Goal: Information Seeking & Learning: Learn about a topic

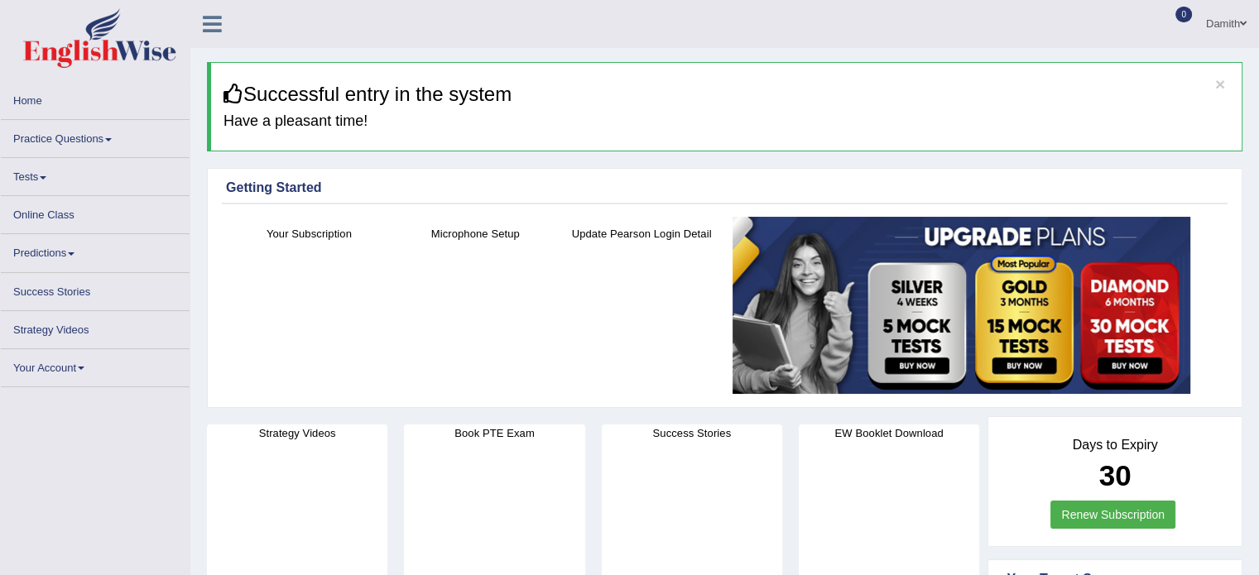
click at [62, 208] on link "Online Class" at bounding box center [95, 212] width 189 height 32
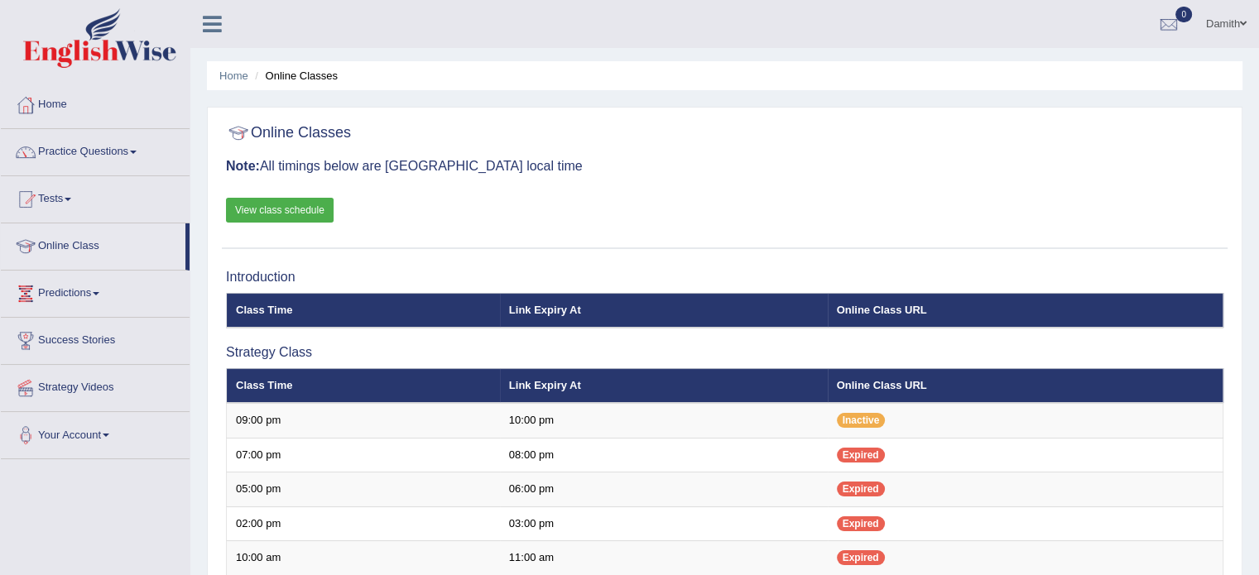
click at [89, 246] on link "Online Class" at bounding box center [93, 243] width 185 height 41
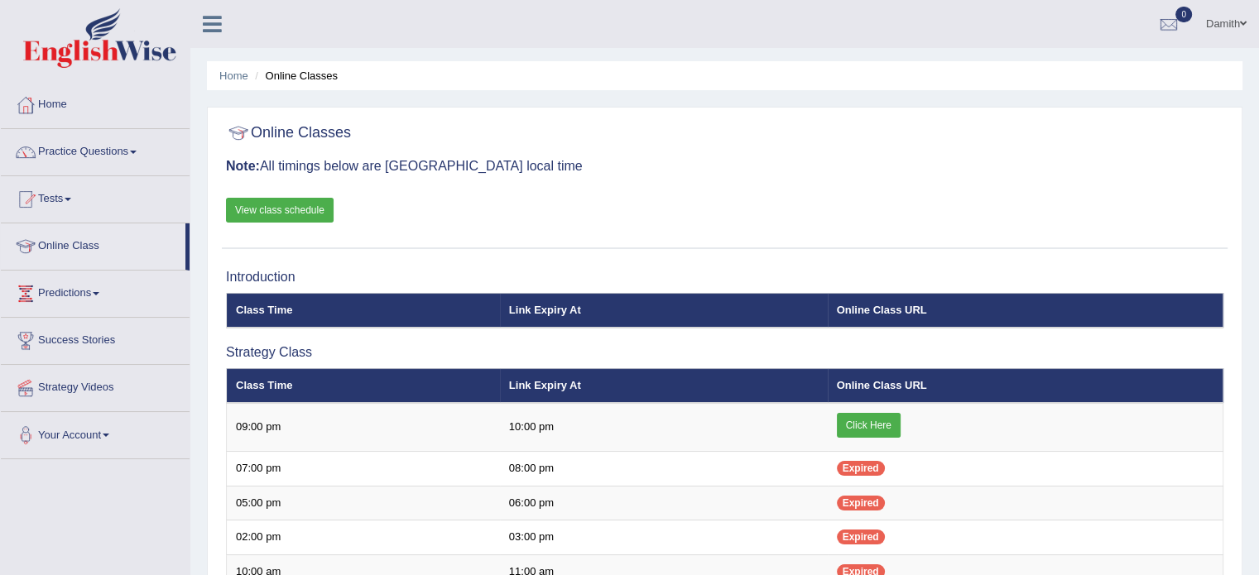
click at [298, 211] on link "View class schedule" at bounding box center [280, 210] width 108 height 25
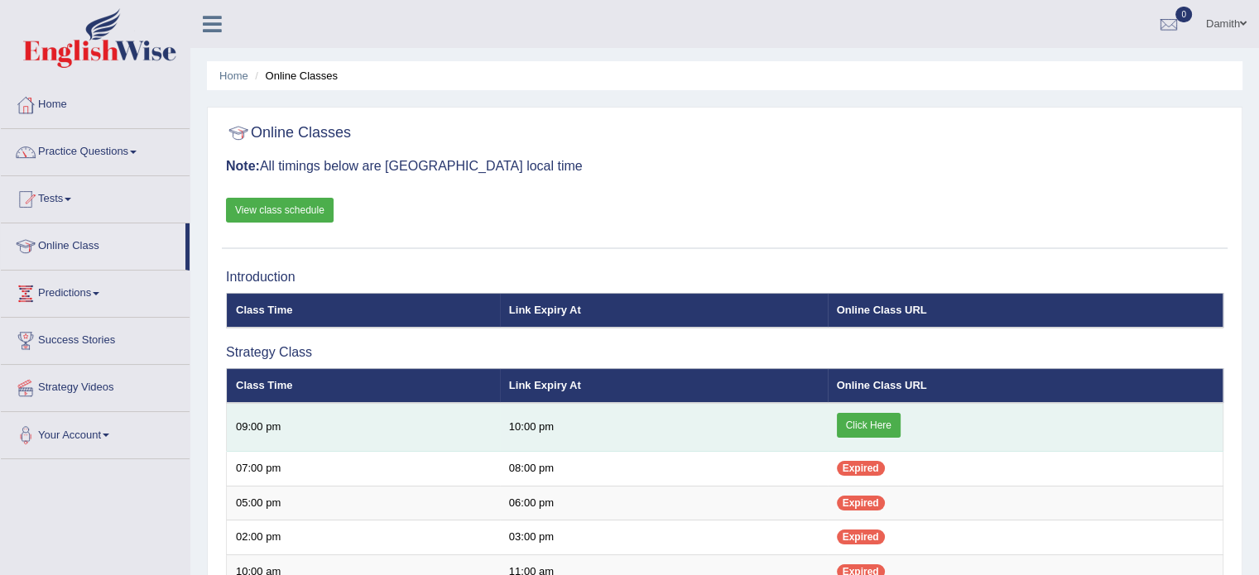
click at [847, 418] on link "Click Here" at bounding box center [869, 425] width 64 height 25
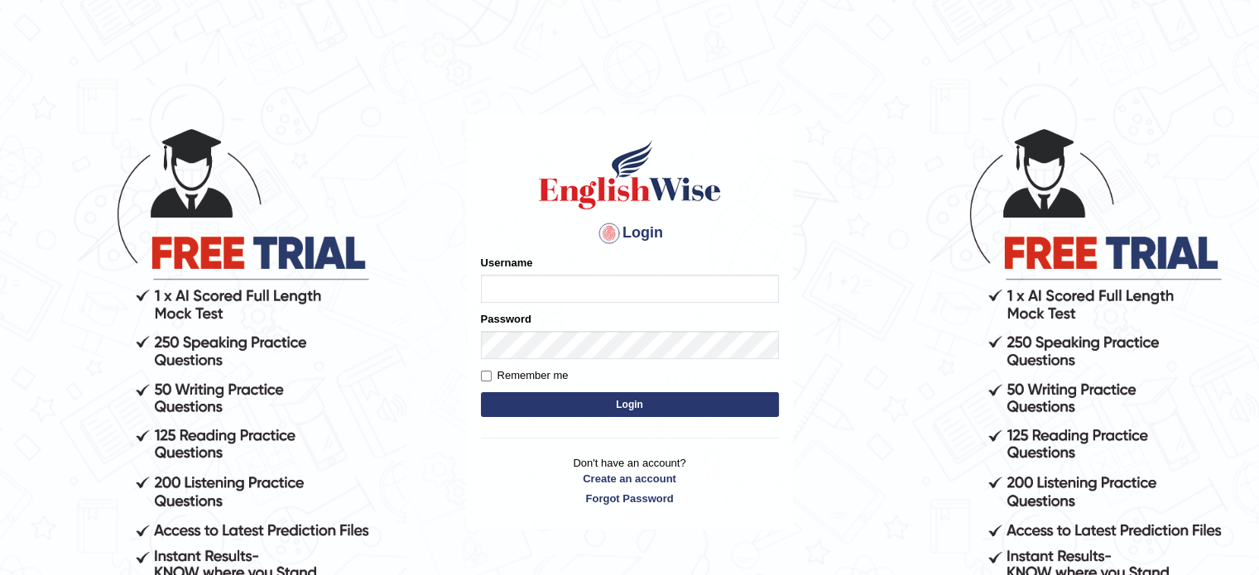
type input "0451698575"
click at [577, 409] on button "Login" at bounding box center [630, 404] width 298 height 25
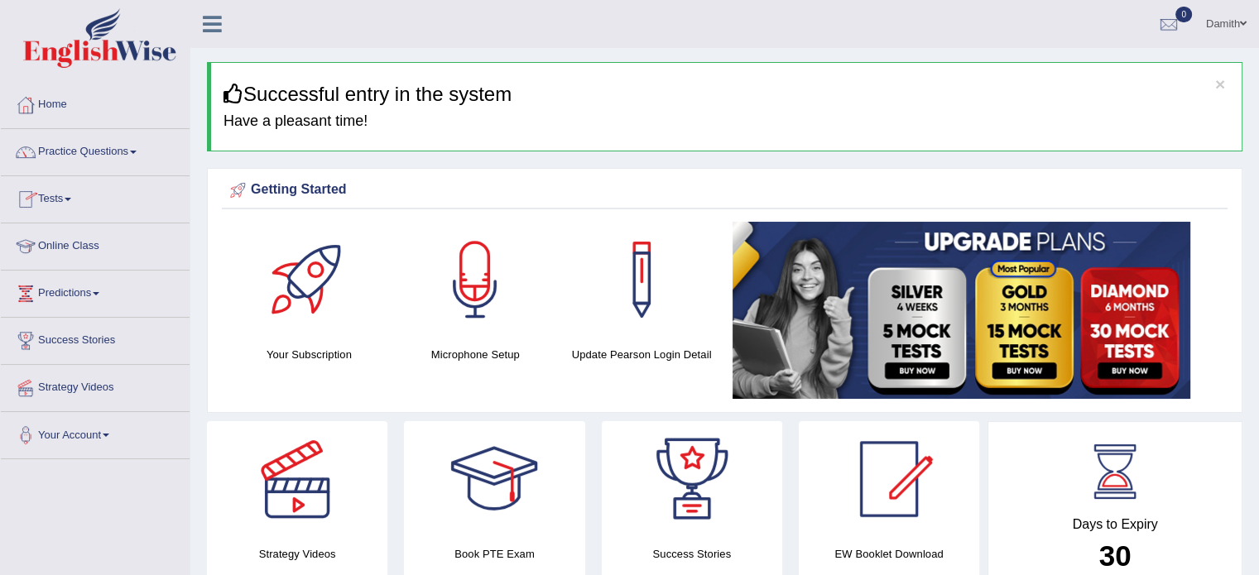
click at [85, 241] on link "Online Class" at bounding box center [95, 243] width 189 height 41
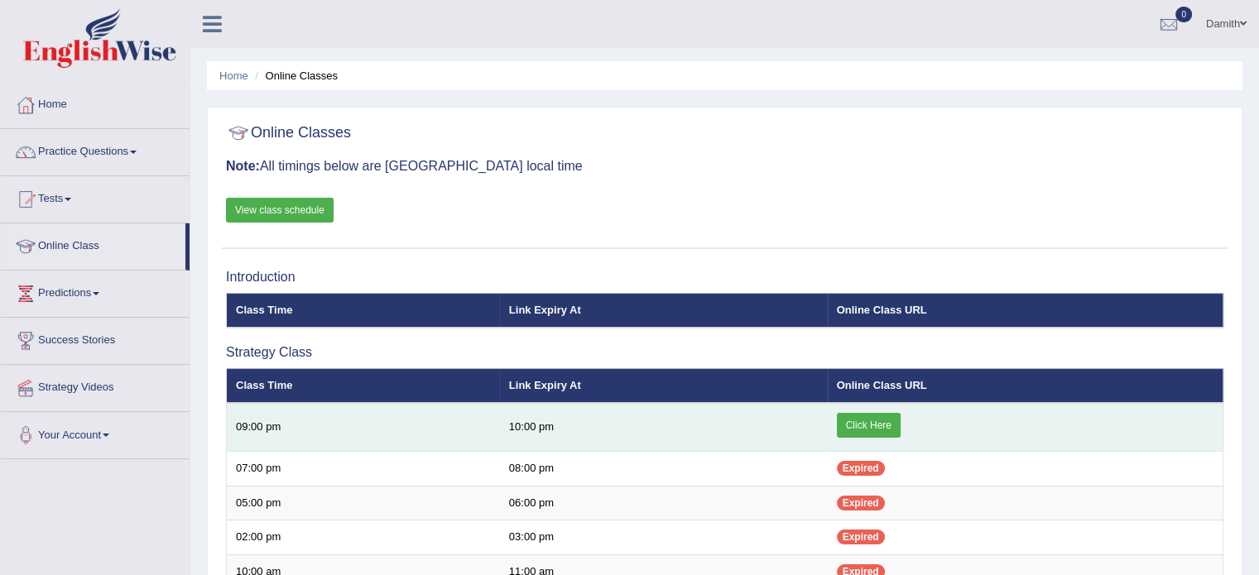
click at [871, 418] on link "Click Here" at bounding box center [869, 425] width 64 height 25
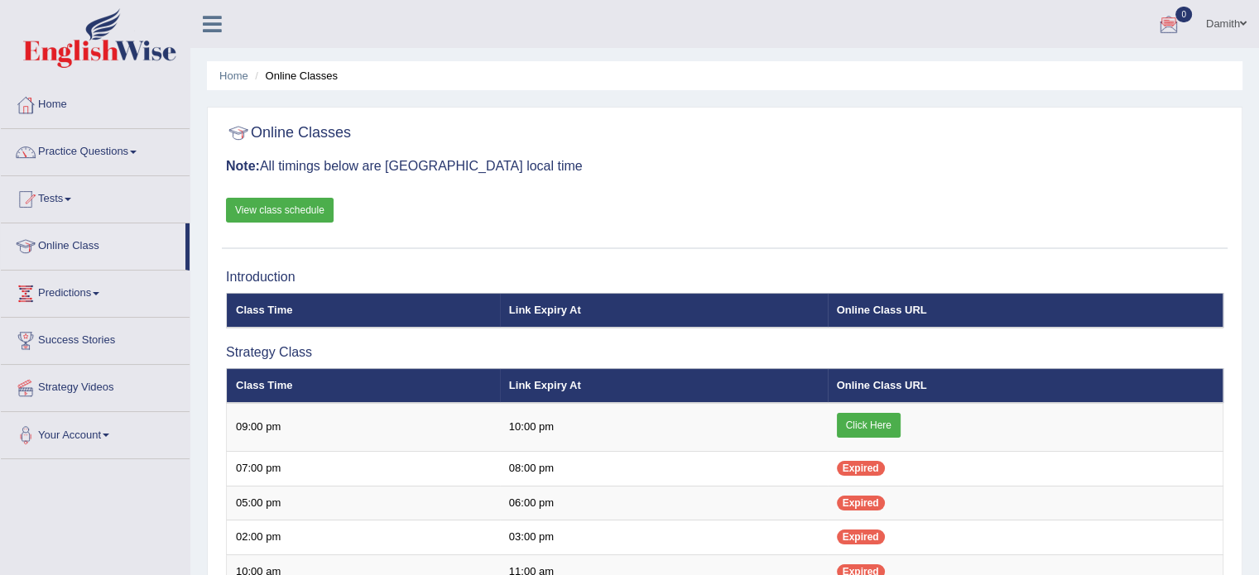
click at [286, 204] on link "View class schedule" at bounding box center [280, 210] width 108 height 25
click at [85, 101] on link "Home" at bounding box center [95, 102] width 189 height 41
click at [85, 101] on link "Home" at bounding box center [93, 102] width 185 height 41
click at [85, 101] on link "Home" at bounding box center [95, 102] width 189 height 41
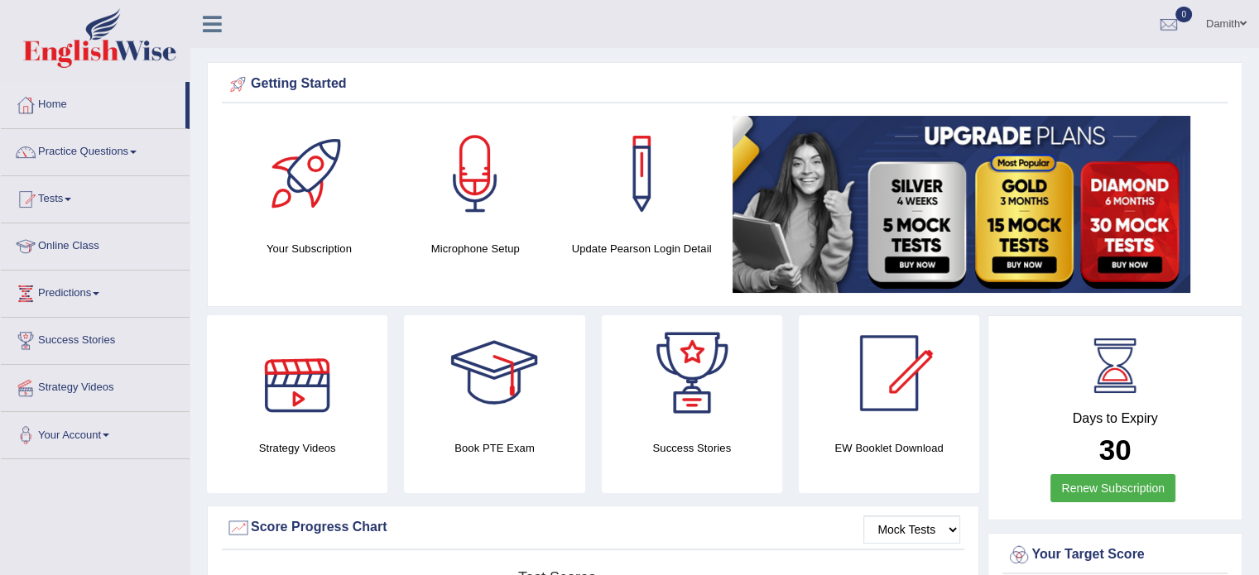
click at [308, 426] on div at bounding box center [297, 373] width 116 height 116
click at [290, 400] on div at bounding box center [297, 373] width 116 height 116
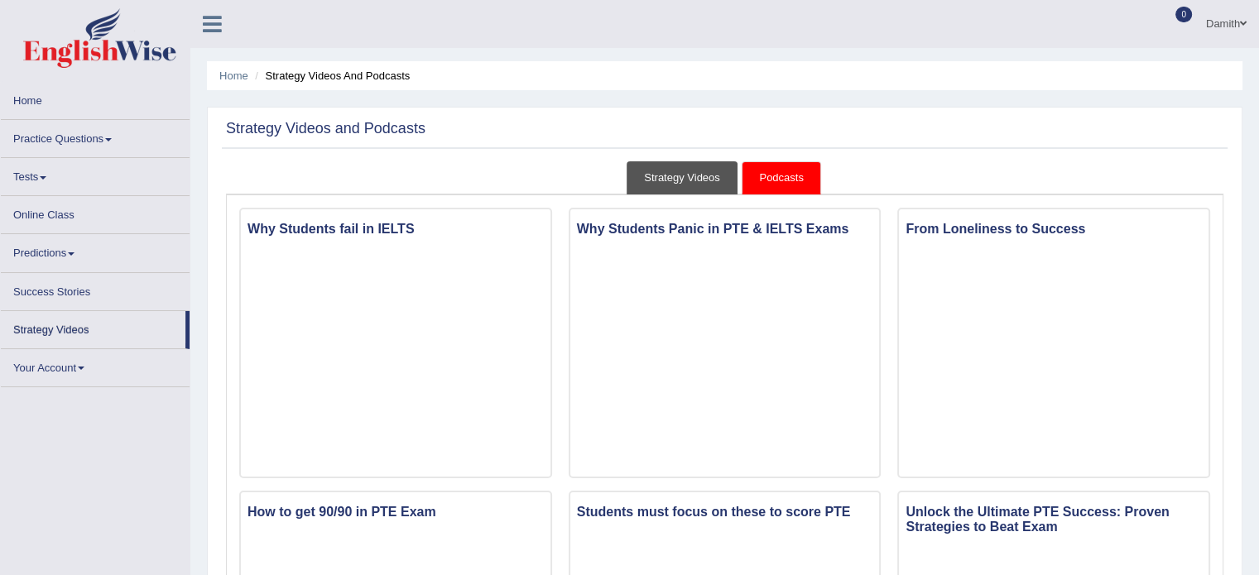
click at [660, 169] on link "Strategy Videos" at bounding box center [681, 178] width 111 height 34
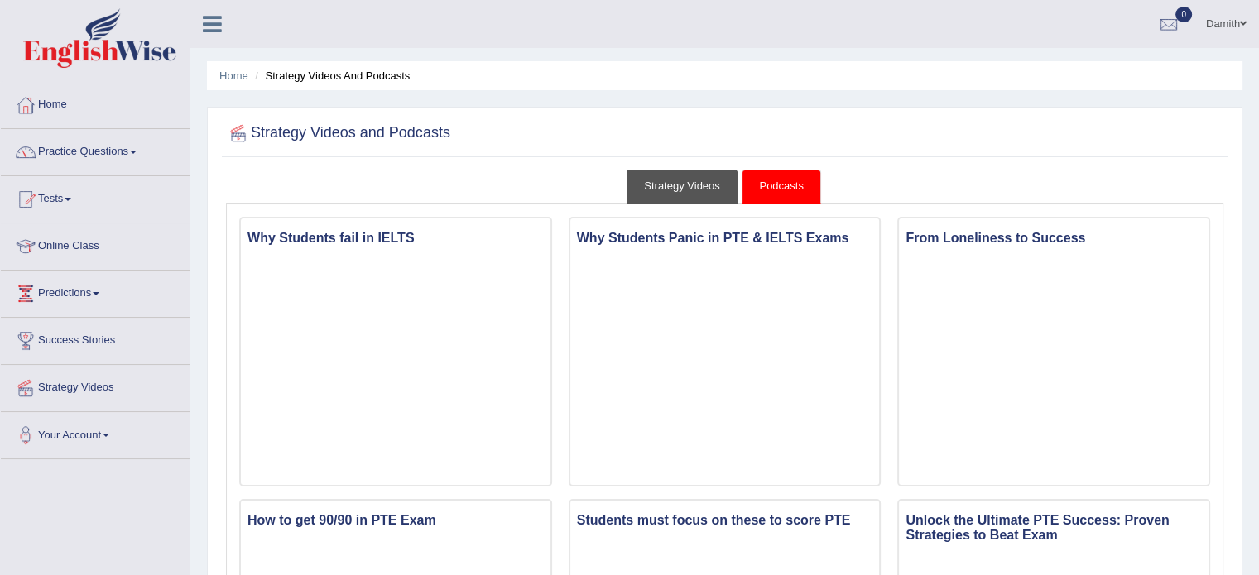
click at [669, 185] on link "Strategy Videos" at bounding box center [681, 187] width 111 height 34
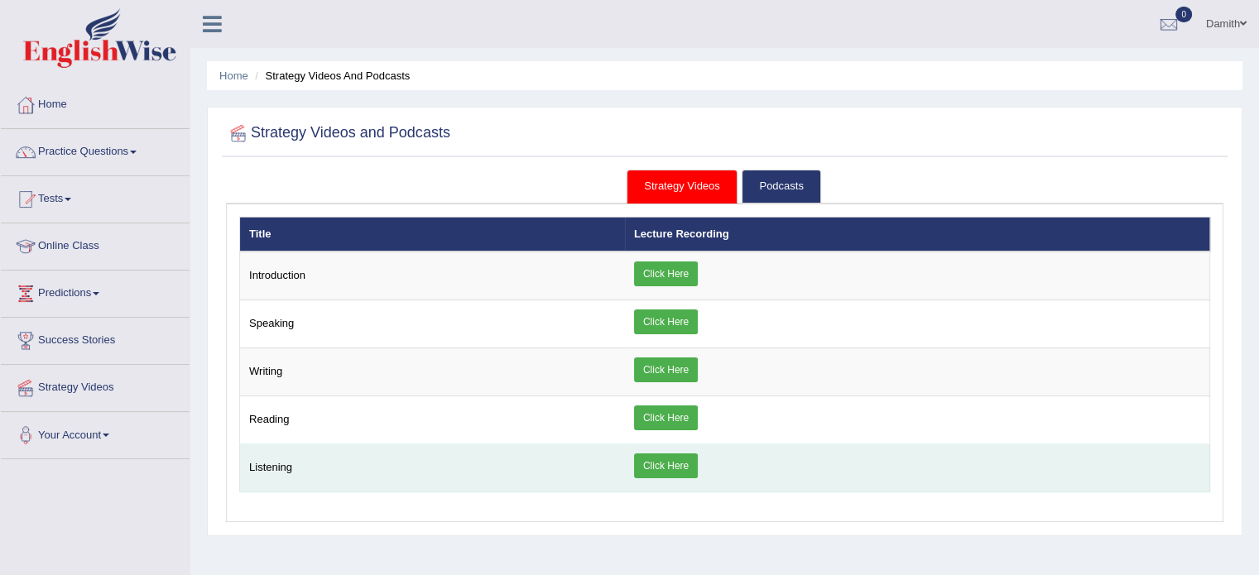
click at [652, 459] on link "Click Here" at bounding box center [666, 466] width 64 height 25
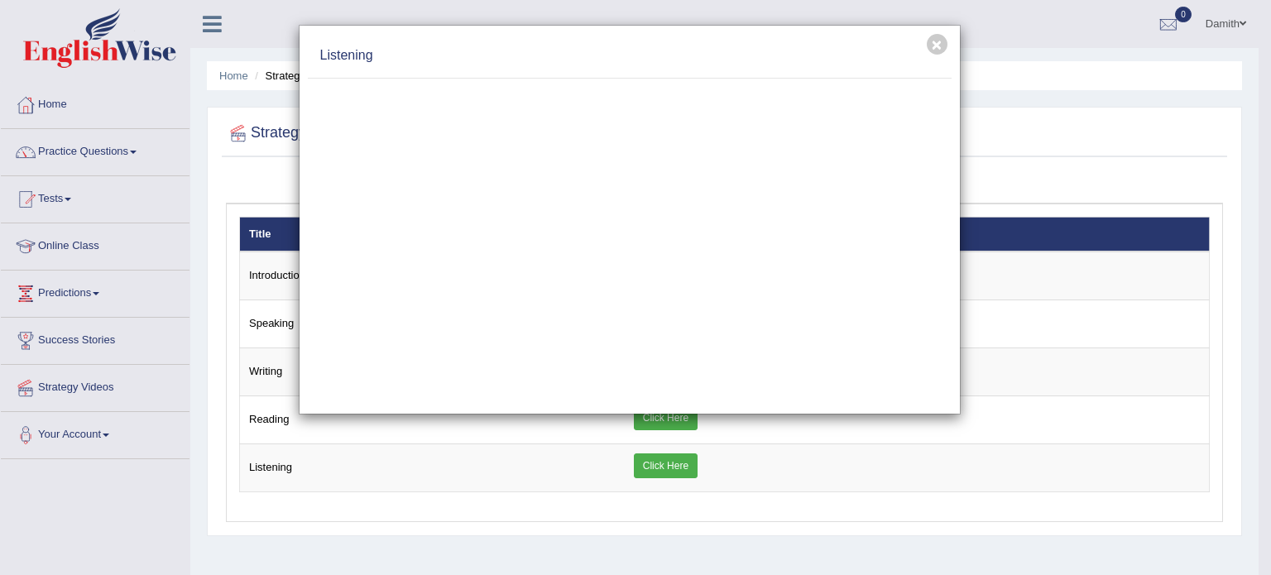
click at [844, 60] on h4 "Listening" at bounding box center [629, 55] width 619 height 19
click at [1049, 50] on div "× Listening" at bounding box center [635, 287] width 1271 height 575
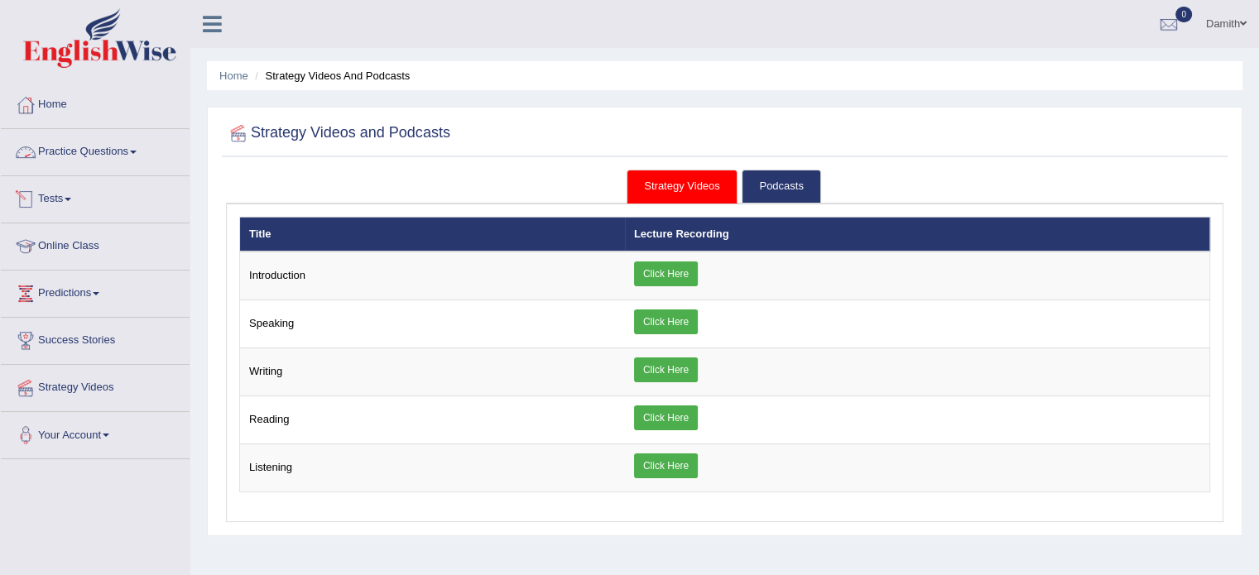
click at [92, 151] on link "Practice Questions" at bounding box center [95, 149] width 189 height 41
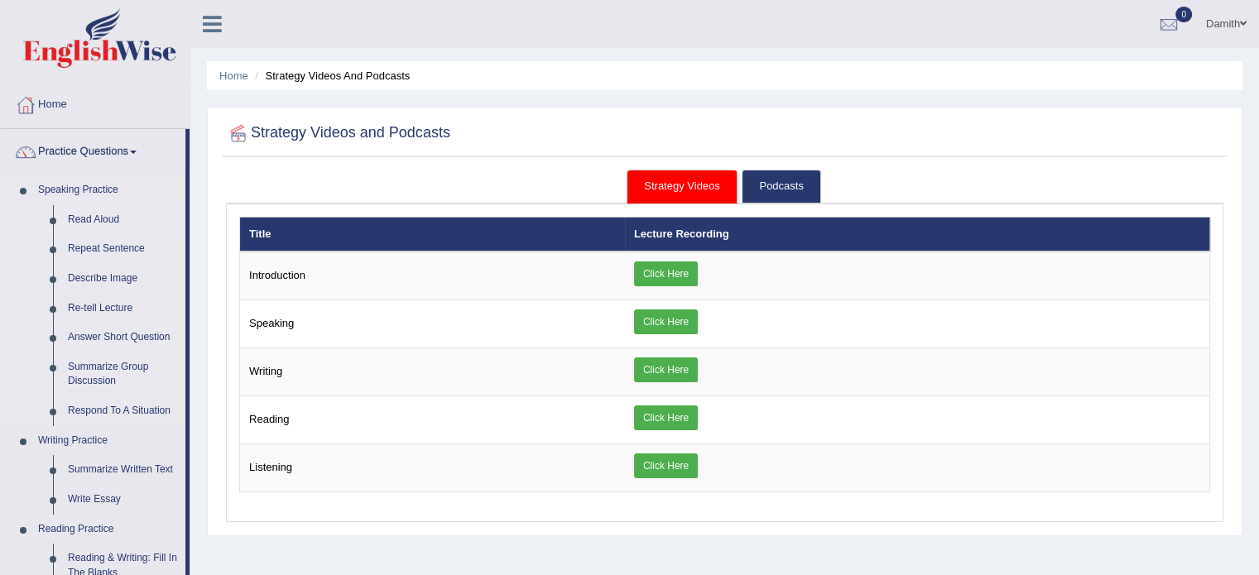
click at [95, 213] on link "Read Aloud" at bounding box center [122, 220] width 125 height 30
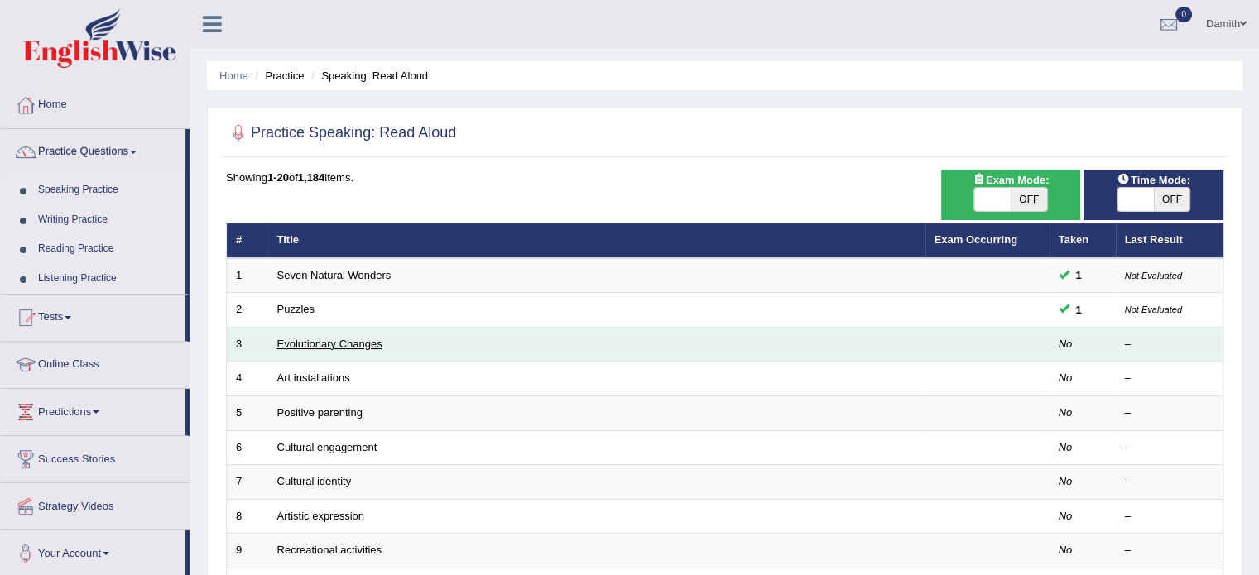
click at [333, 338] on link "Evolutionary Changes" at bounding box center [329, 344] width 105 height 12
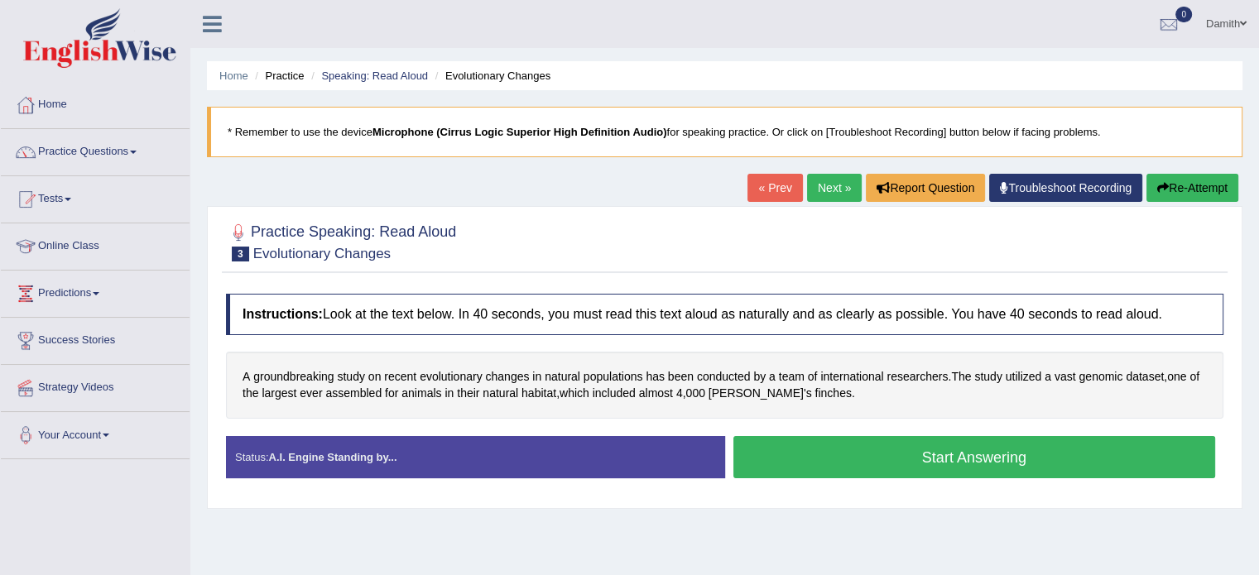
click at [860, 446] on button "Start Answering" at bounding box center [974, 457] width 482 height 42
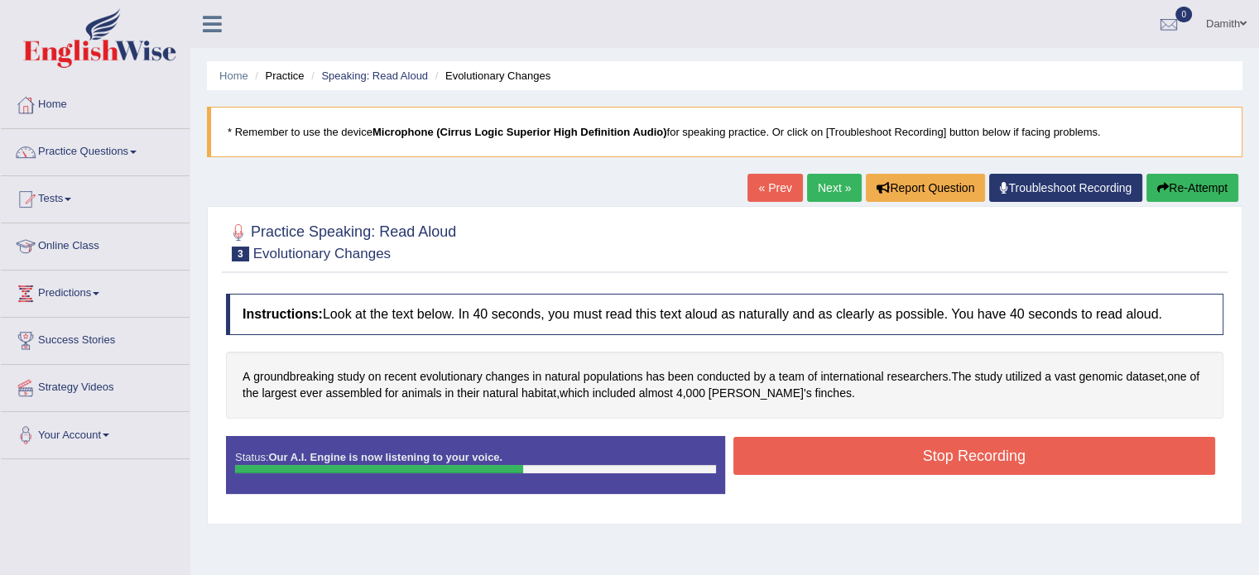
click at [860, 446] on button "Stop Recording" at bounding box center [974, 456] width 482 height 38
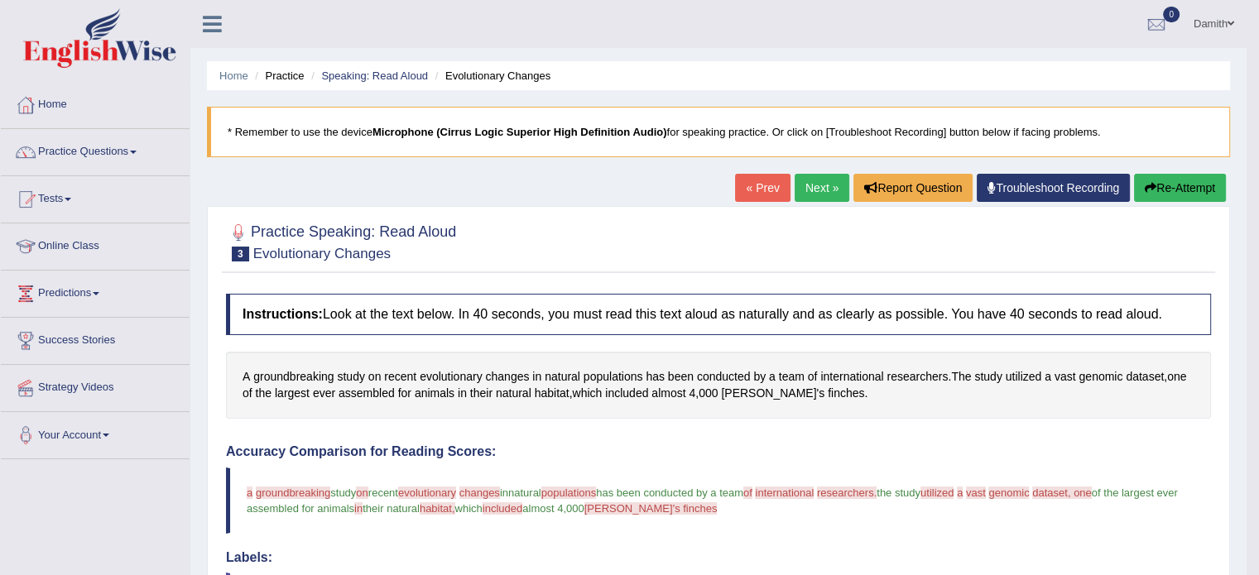
click at [821, 189] on link "Next »" at bounding box center [821, 188] width 55 height 28
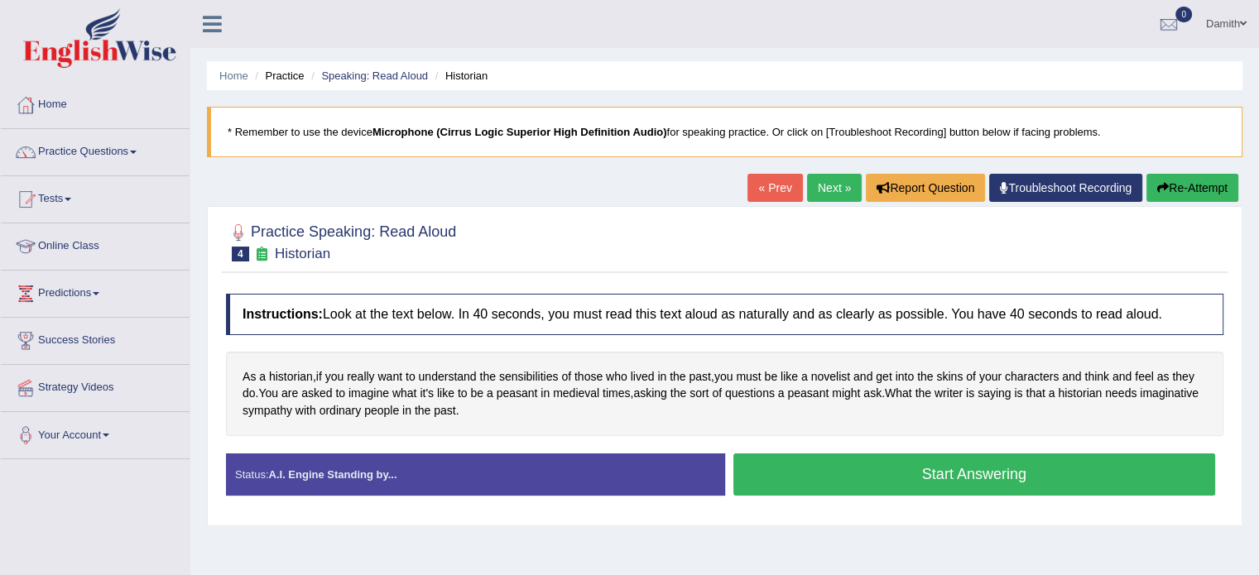
click at [826, 471] on button "Start Answering" at bounding box center [974, 475] width 482 height 42
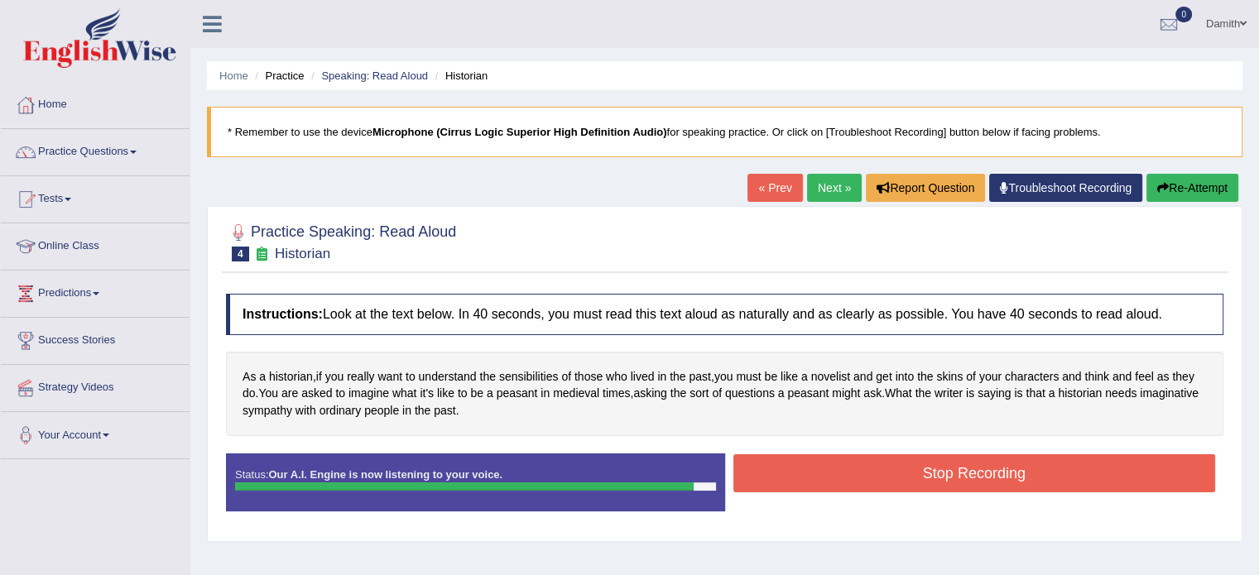
click at [826, 471] on button "Stop Recording" at bounding box center [974, 473] width 482 height 38
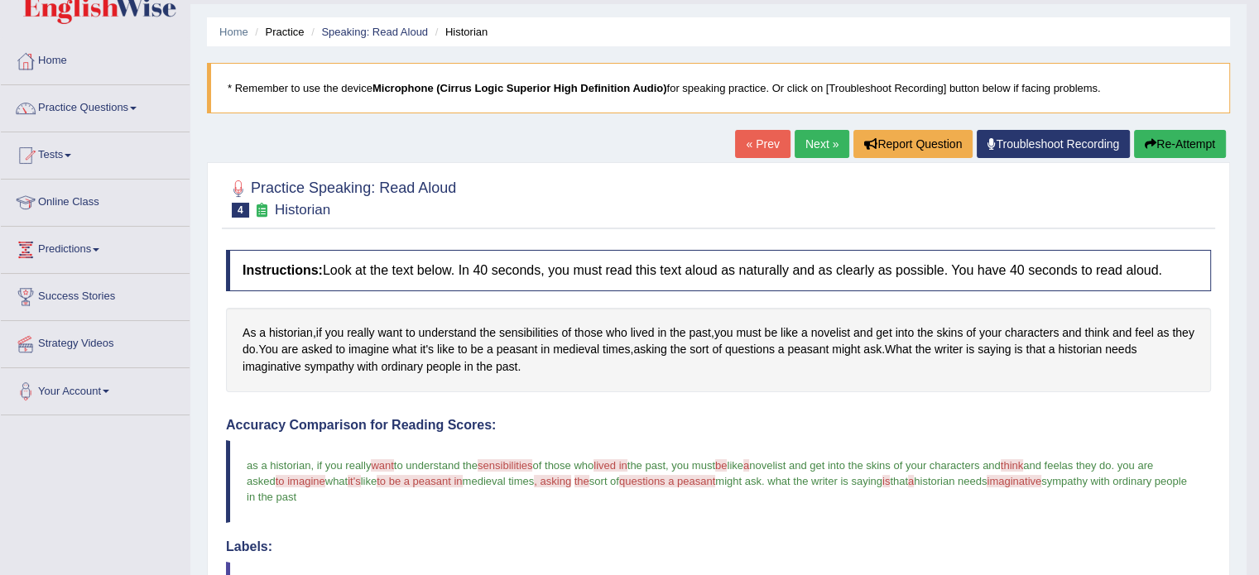
scroll to position [33, 0]
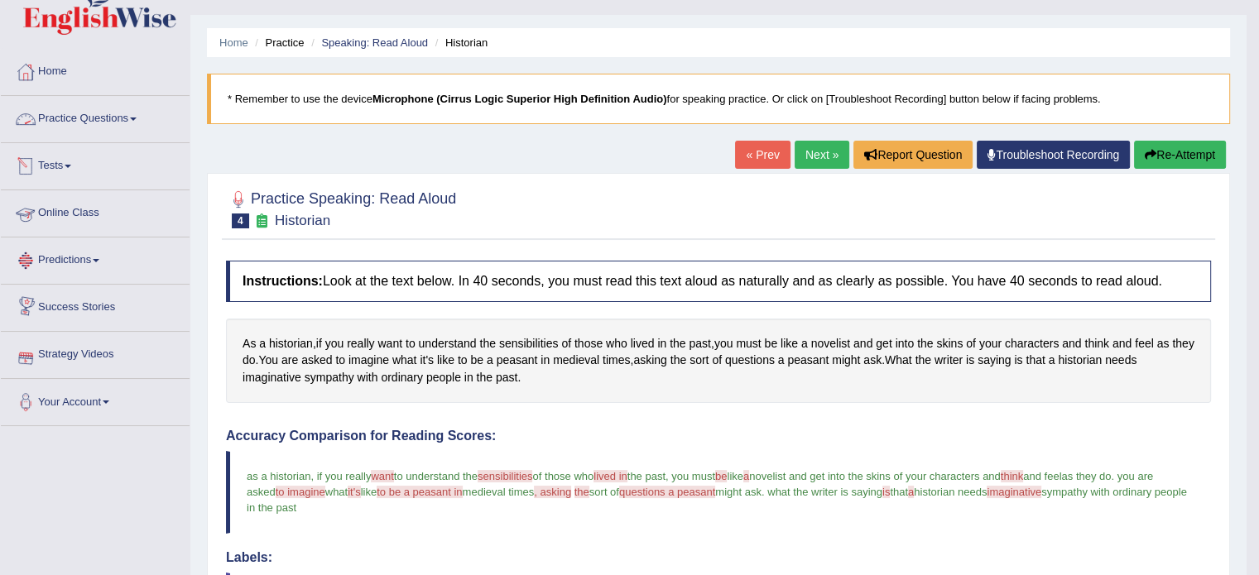
click at [106, 123] on link "Practice Questions" at bounding box center [95, 116] width 189 height 41
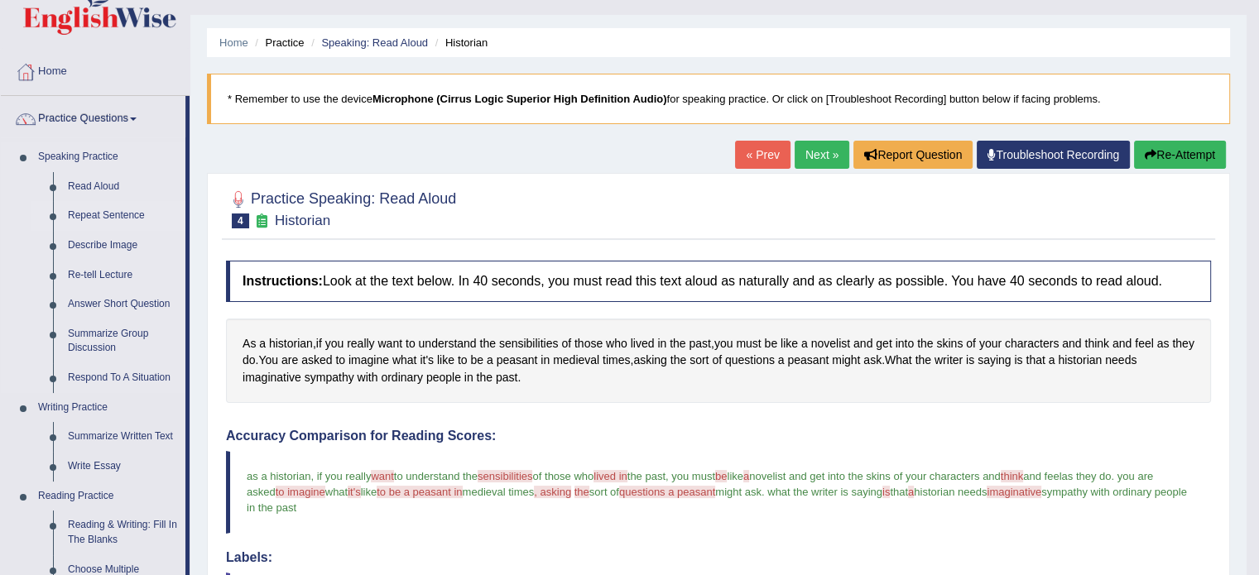
click at [121, 204] on link "Repeat Sentence" at bounding box center [122, 216] width 125 height 30
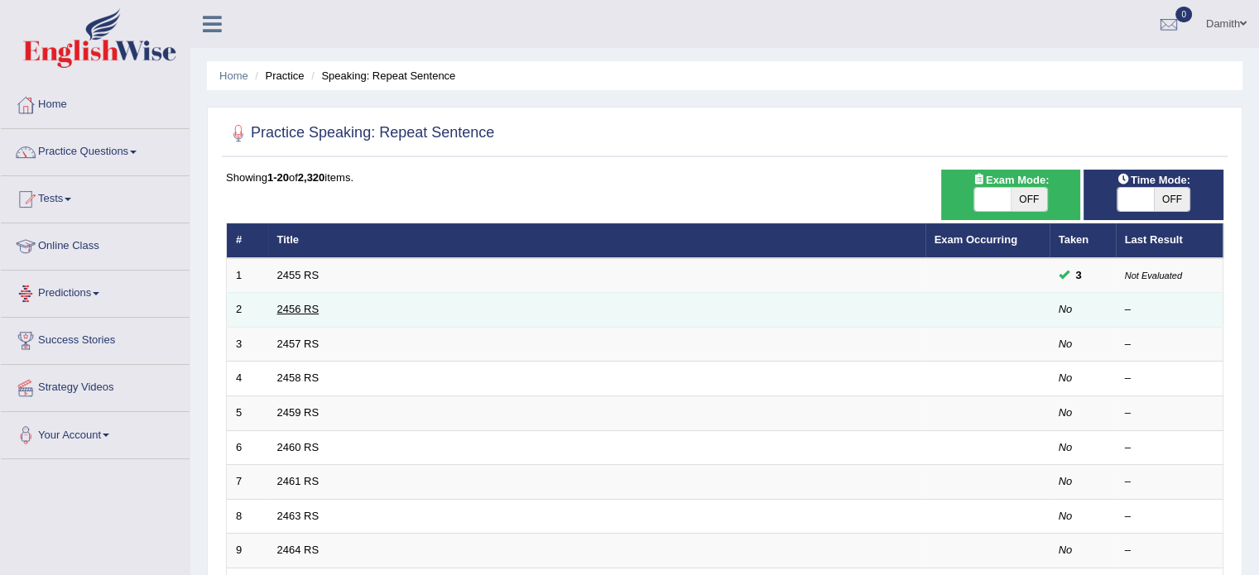
click at [298, 310] on link "2456 RS" at bounding box center [298, 309] width 42 height 12
click at [303, 303] on link "2456 RS" at bounding box center [298, 309] width 42 height 12
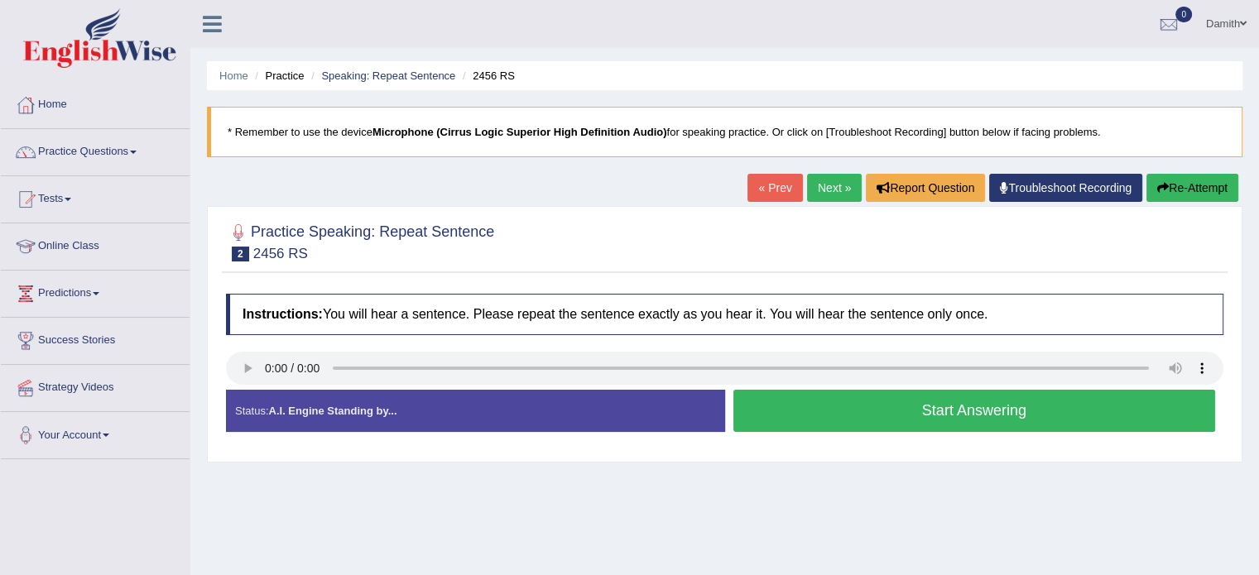
click at [800, 400] on button "Start Answering" at bounding box center [974, 411] width 482 height 42
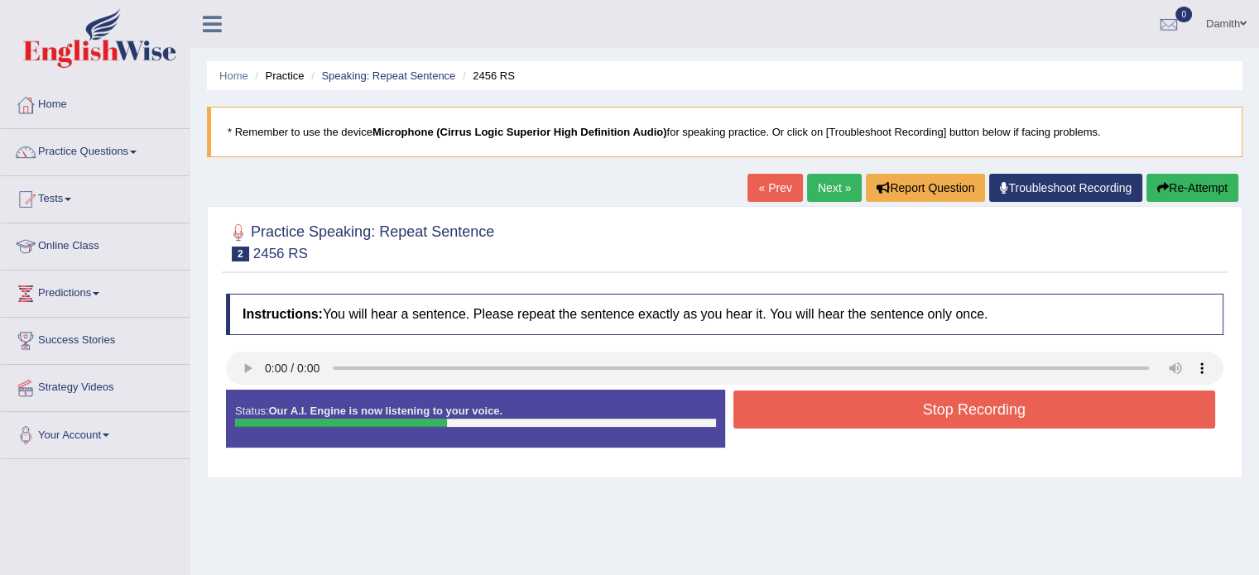
click at [800, 400] on button "Stop Recording" at bounding box center [974, 410] width 482 height 38
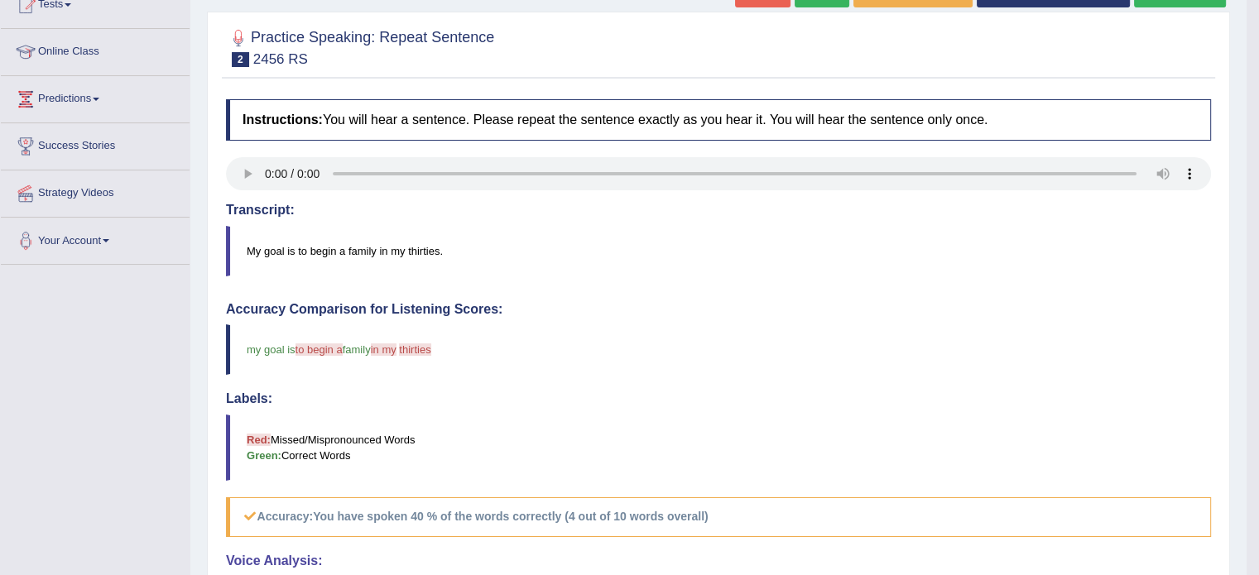
scroll to position [187, 0]
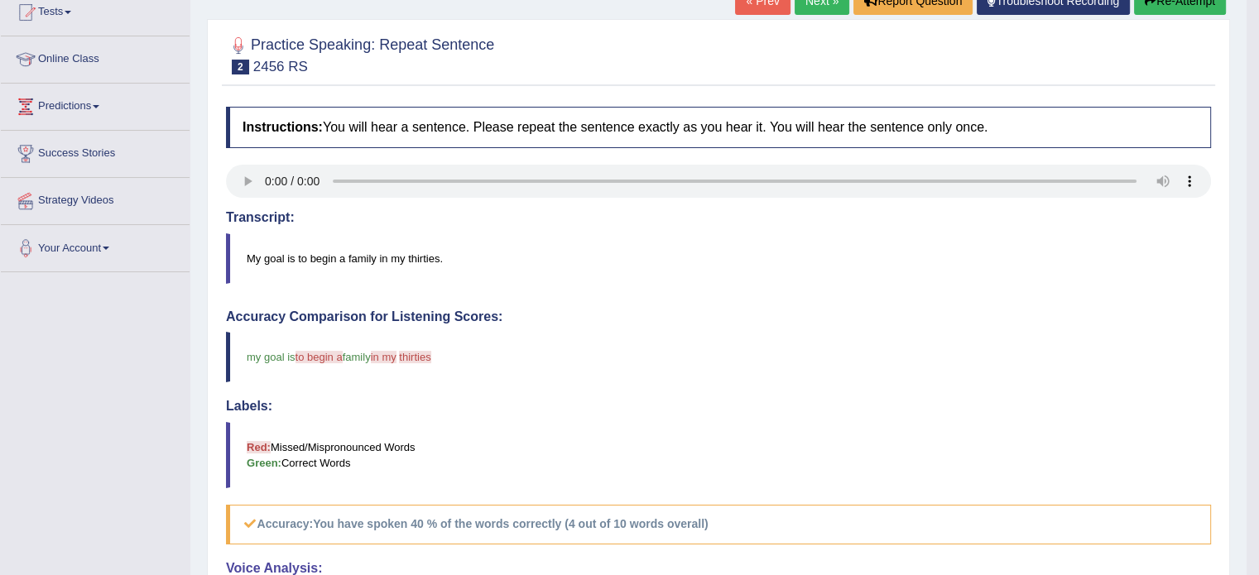
click at [1255, 7] on body "Toggle navigation Home Practice Questions Speaking Practice Read Aloud Repeat S…" at bounding box center [629, 100] width 1259 height 575
drag, startPoint x: 1255, startPoint y: 7, endPoint x: 1265, endPoint y: 2, distance: 10.4
click at [1258, 2] on html "Toggle navigation Home Practice Questions Speaking Practice Read Aloud Repeat S…" at bounding box center [629, 100] width 1259 height 575
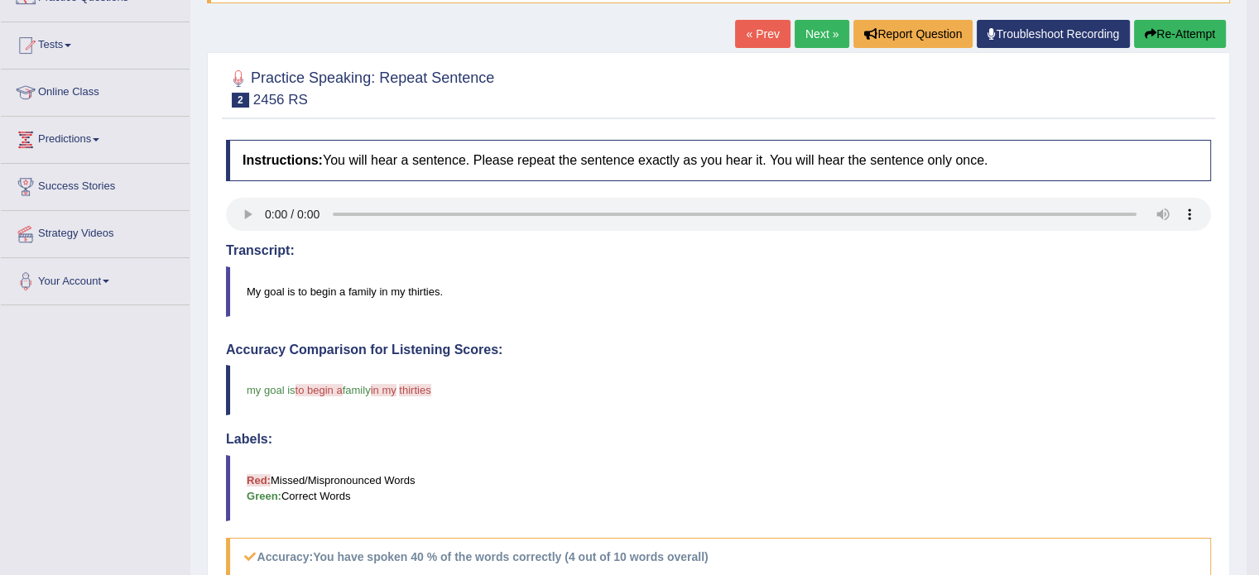
scroll to position [121, 0]
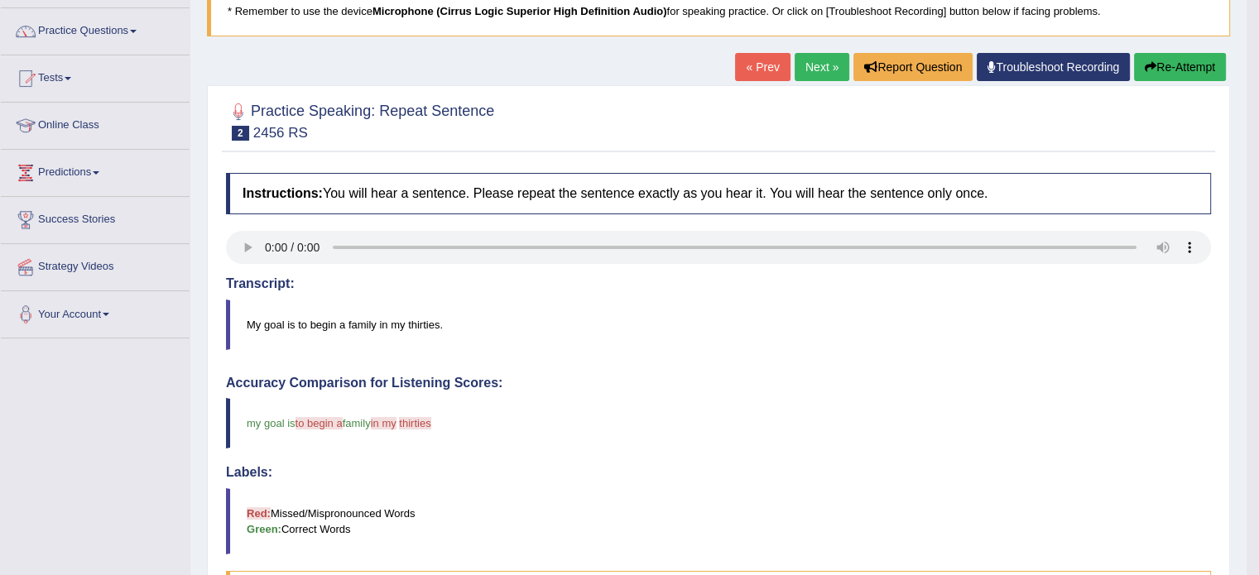
click at [817, 60] on link "Next »" at bounding box center [821, 67] width 55 height 28
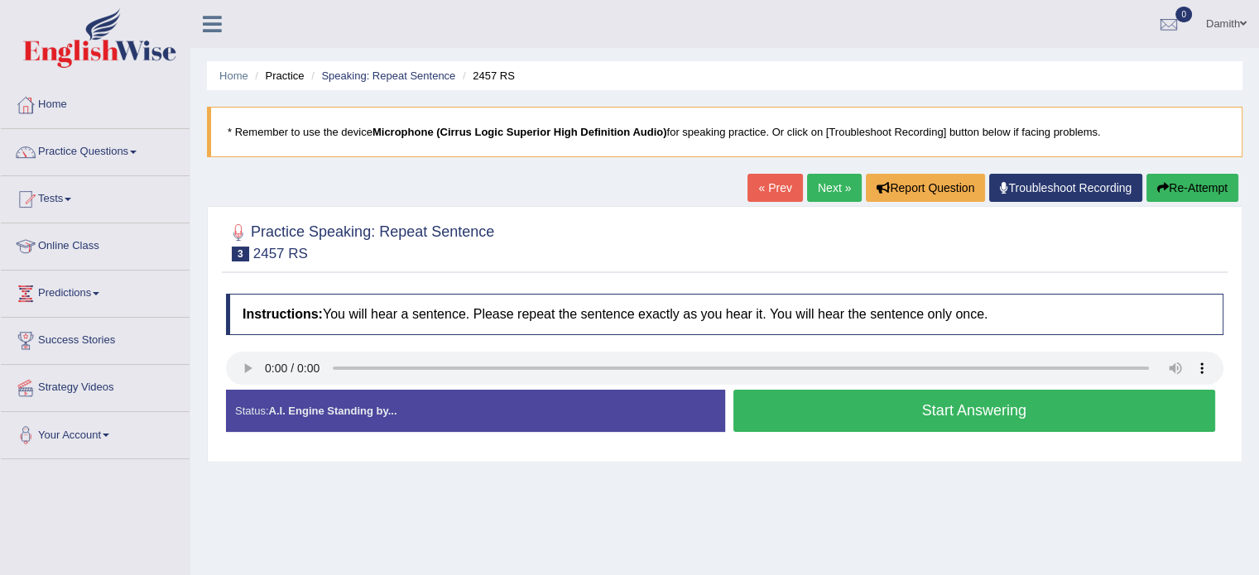
click at [1122, 400] on button "Start Answering" at bounding box center [974, 411] width 482 height 42
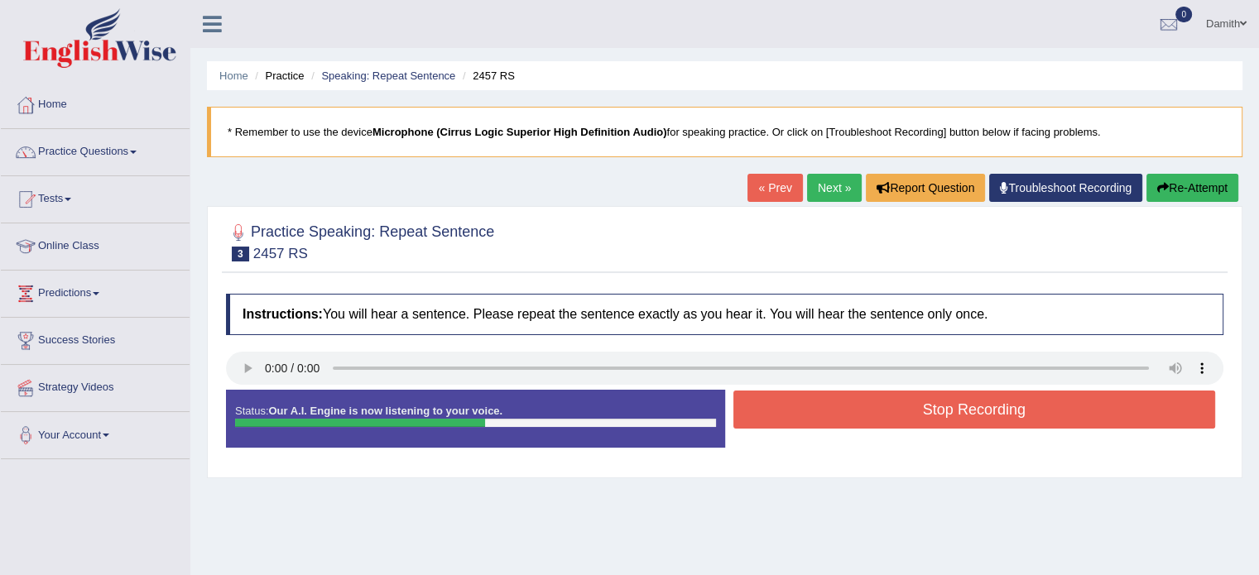
click at [1122, 400] on button "Stop Recording" at bounding box center [974, 410] width 482 height 38
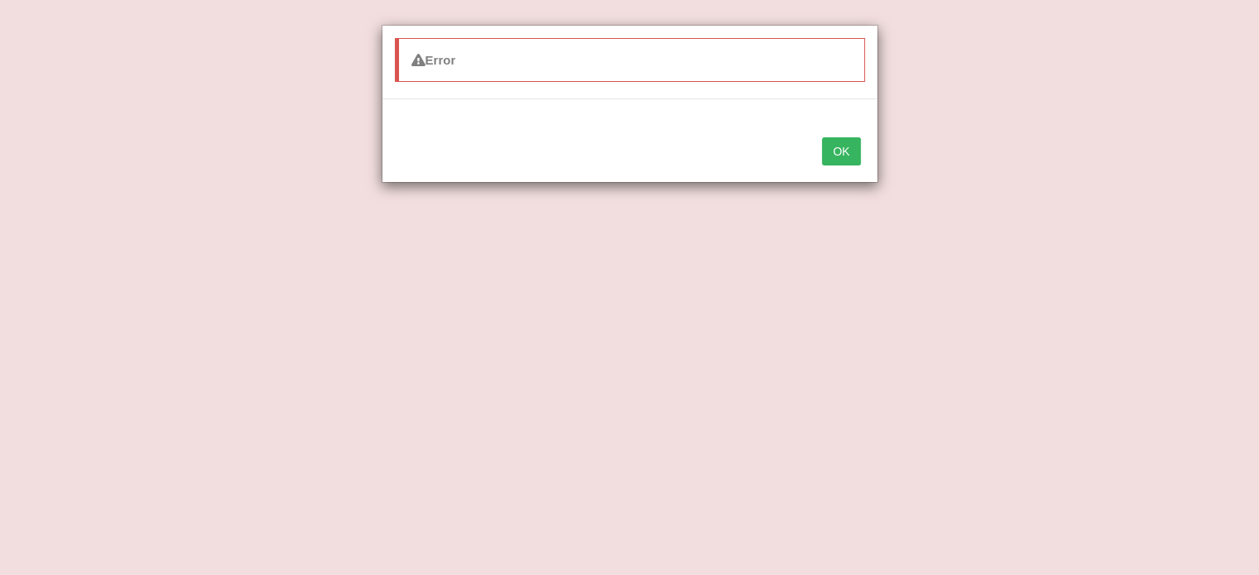
click at [837, 151] on button "OK" at bounding box center [841, 151] width 38 height 28
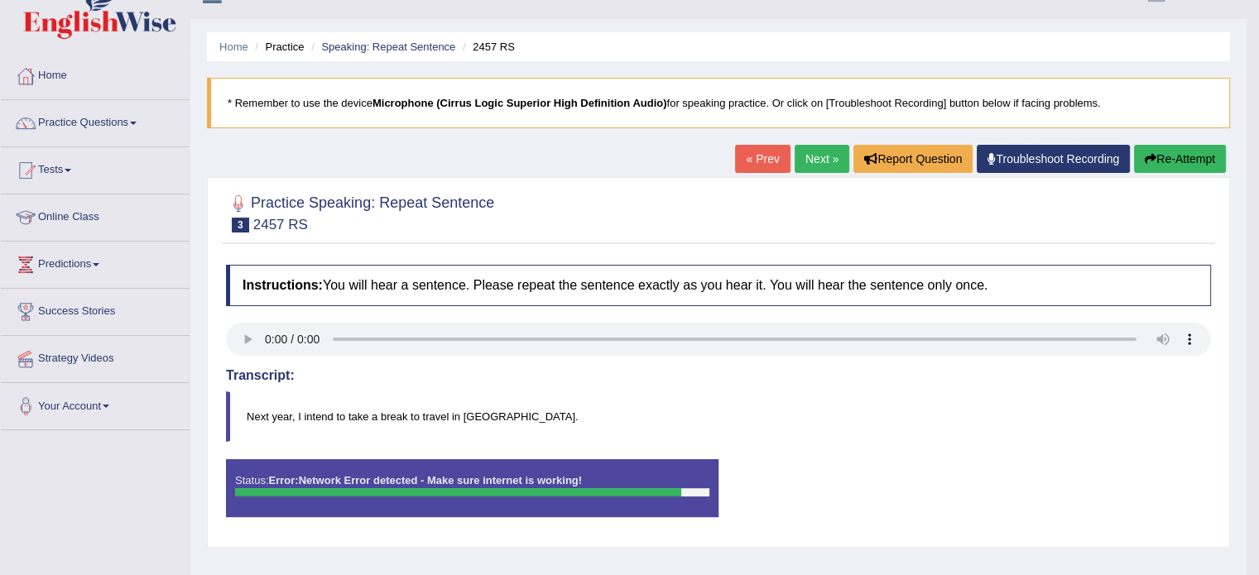
scroll to position [17, 0]
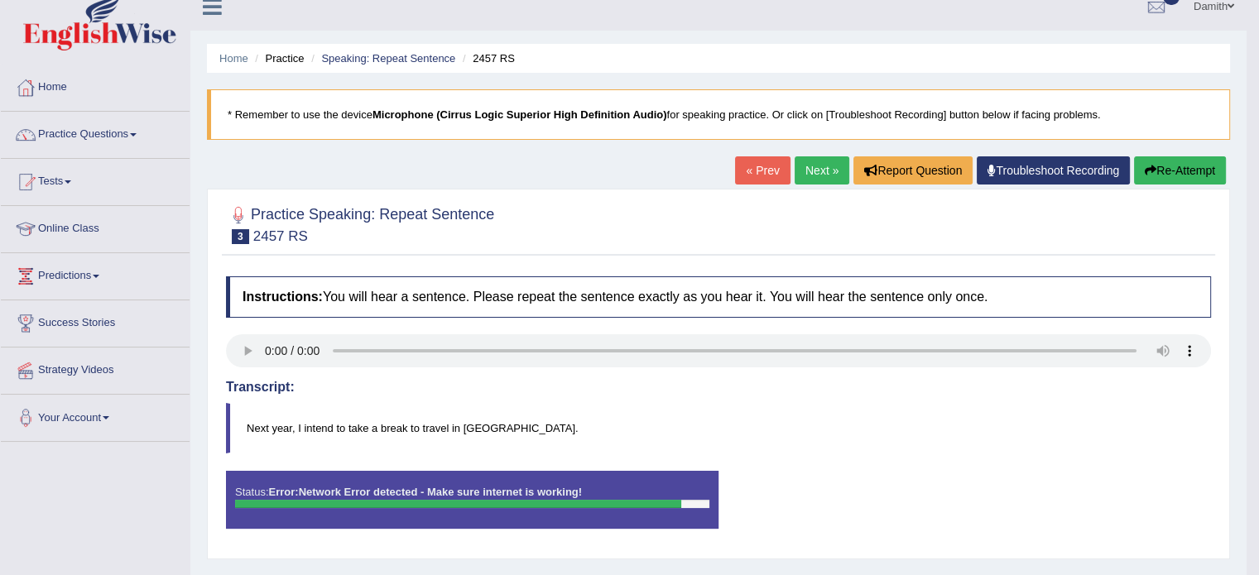
click at [761, 502] on div "Status: Error: Network Error detected - Make sure internet is working! Start An…" at bounding box center [718, 508] width 985 height 74
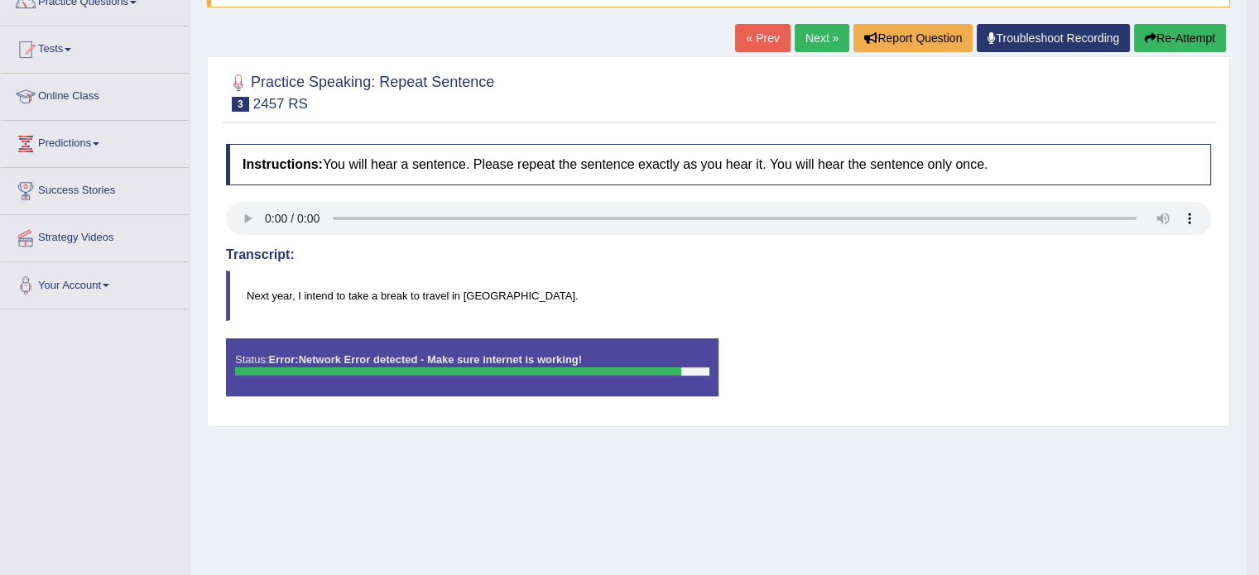
scroll to position [95, 0]
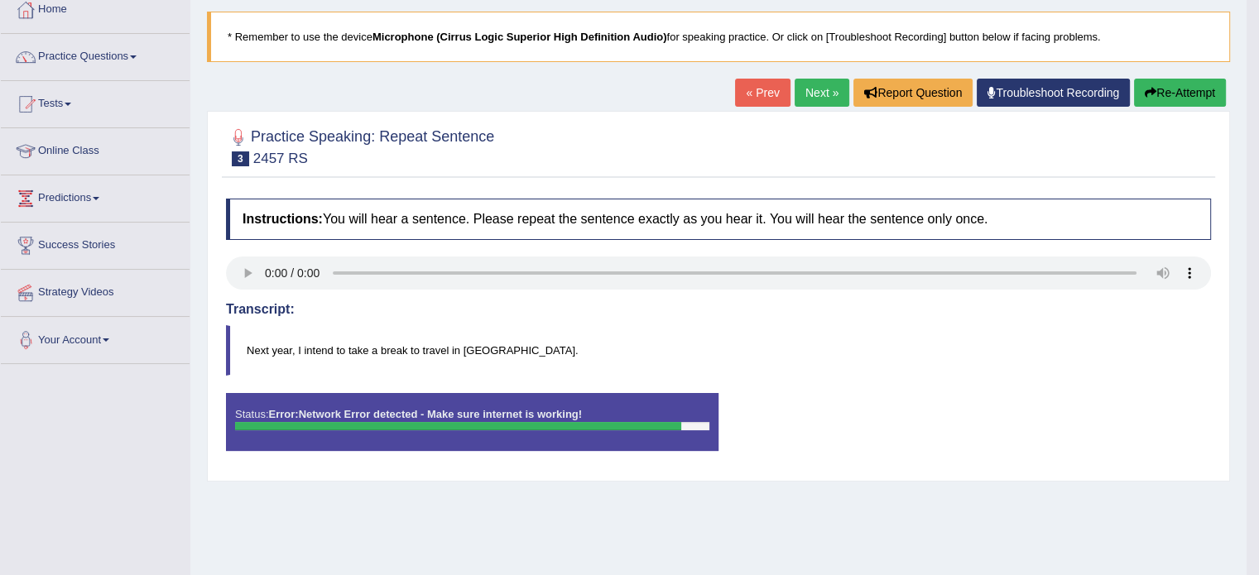
click at [1159, 88] on button "Re-Attempt" at bounding box center [1180, 93] width 92 height 28
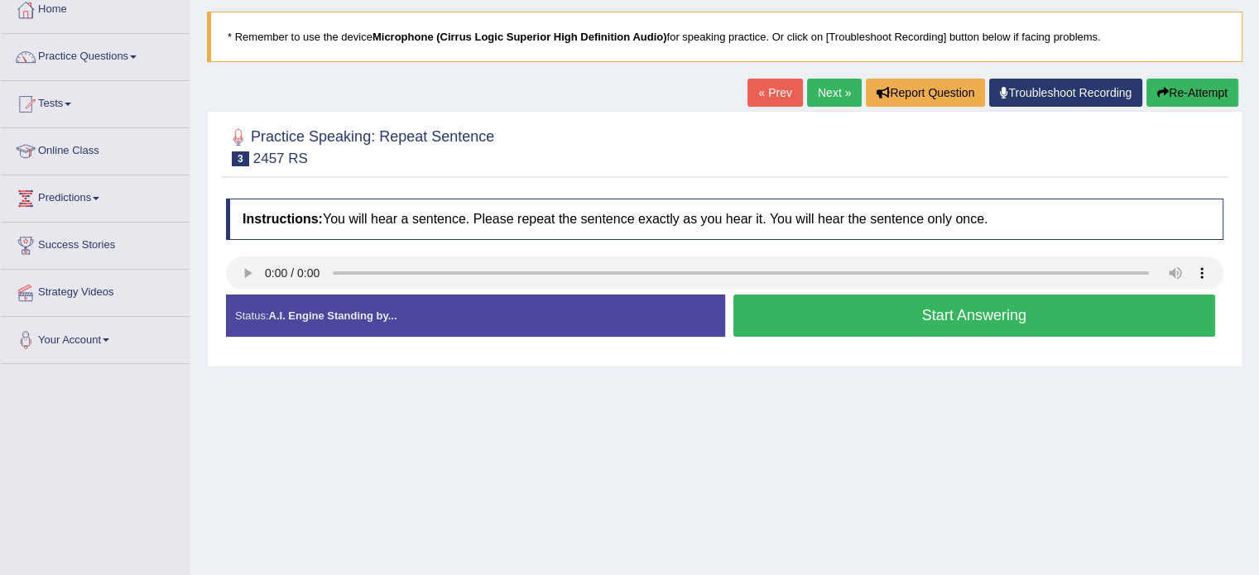
click at [818, 318] on button "Start Answering" at bounding box center [974, 316] width 482 height 42
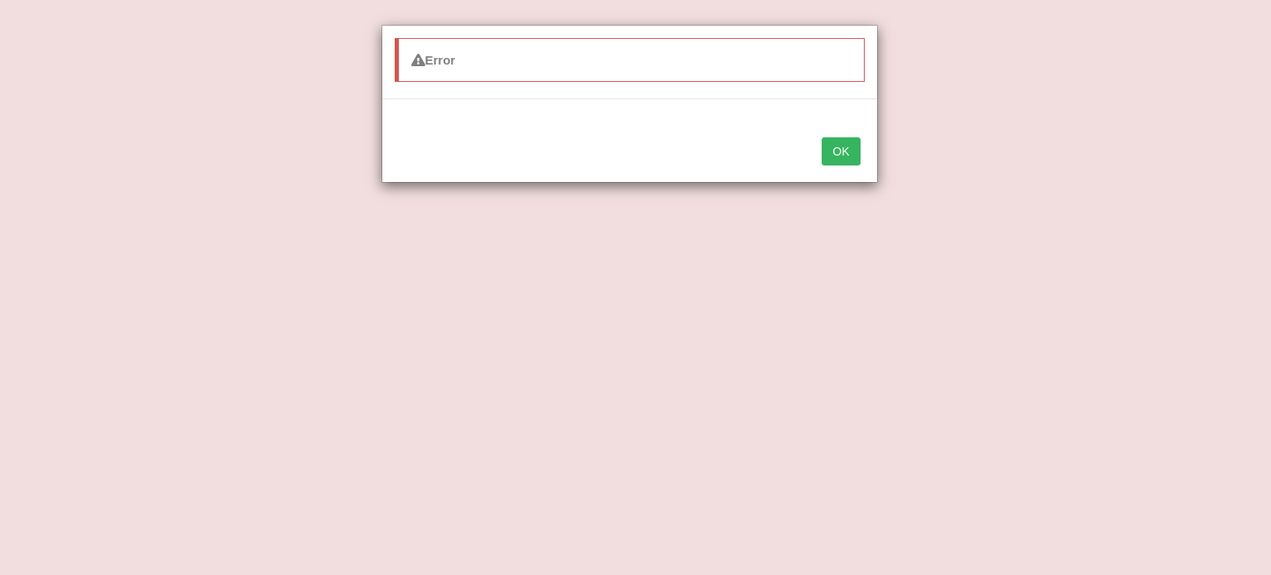
click at [844, 165] on div "OK" at bounding box center [629, 153] width 495 height 58
click at [841, 156] on button "OK" at bounding box center [841, 151] width 38 height 28
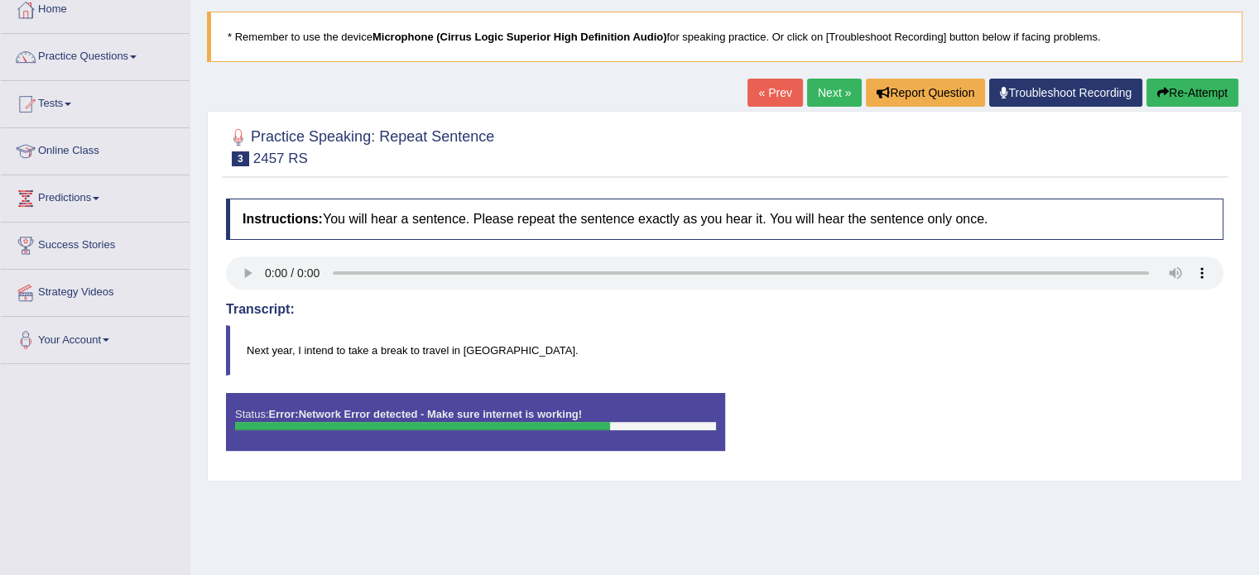
click at [96, 53] on link "Practice Questions" at bounding box center [95, 54] width 189 height 41
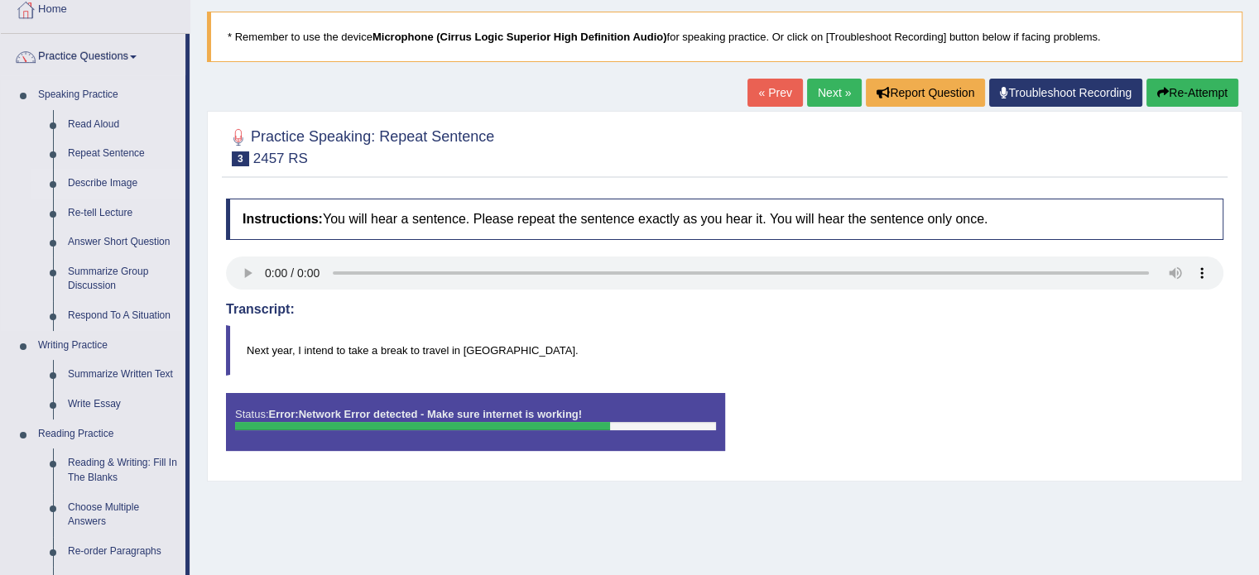
click at [103, 177] on link "Describe Image" at bounding box center [122, 184] width 125 height 30
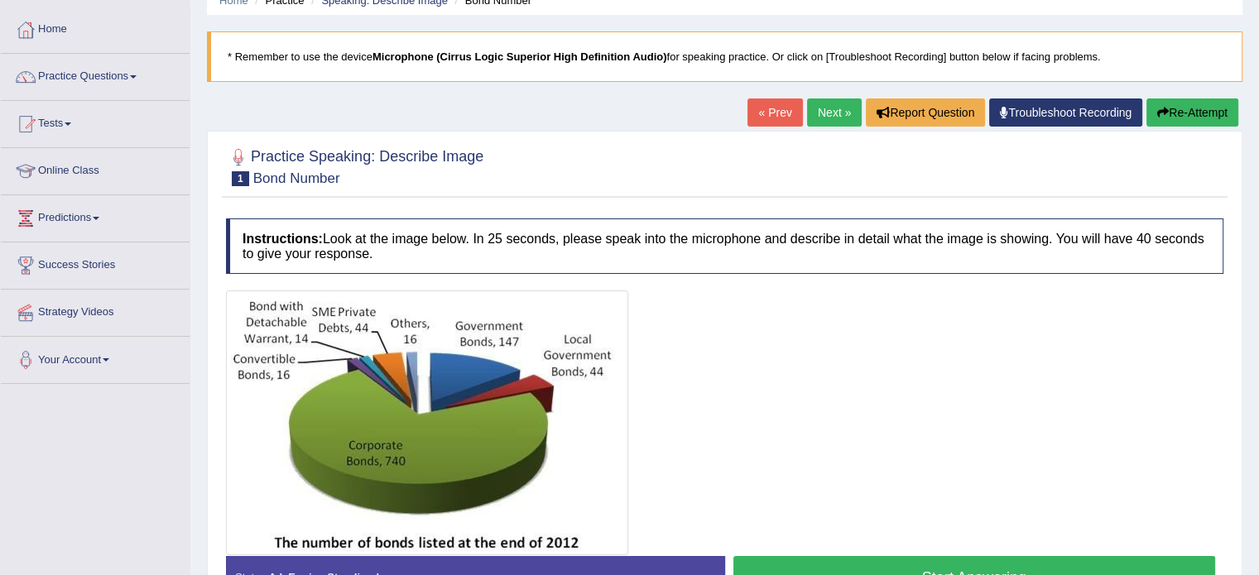
scroll to position [99, 0]
